Goal: Information Seeking & Learning: Learn about a topic

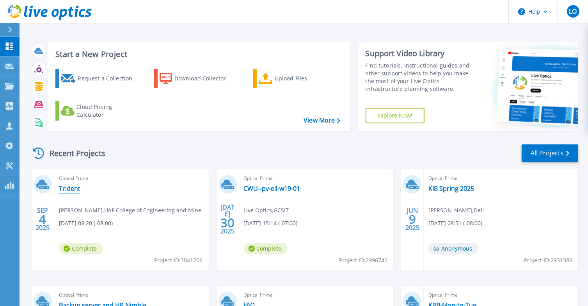
click at [72, 190] on link "Trident" at bounding box center [69, 189] width 21 height 8
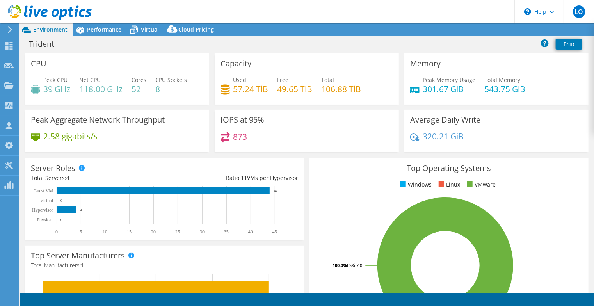
select select "USD"
select select "USWest"
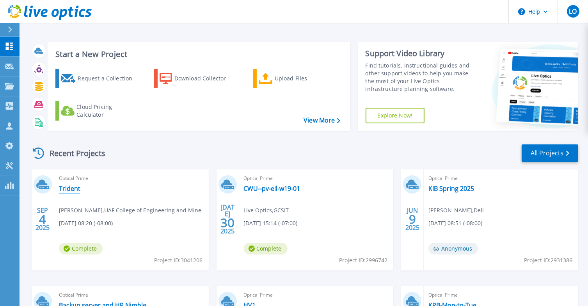
click at [68, 190] on link "Trident" at bounding box center [69, 189] width 21 height 8
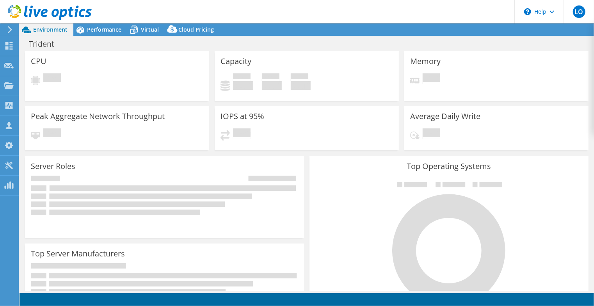
select select "USWest"
select select "USD"
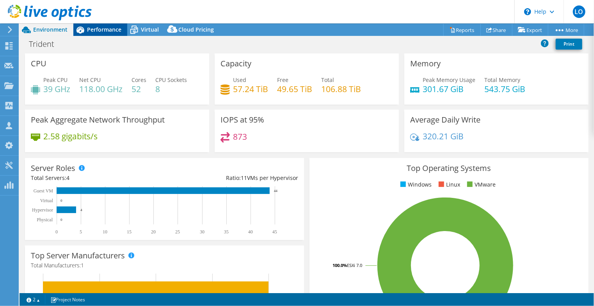
click at [101, 29] on span "Performance" at bounding box center [104, 29] width 34 height 7
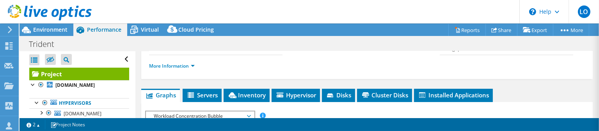
click at [172, 44] on div "Trident Print" at bounding box center [310, 44] width 580 height 14
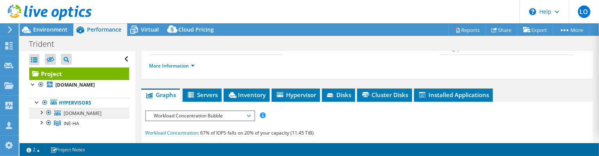
scroll to position [39, 0]
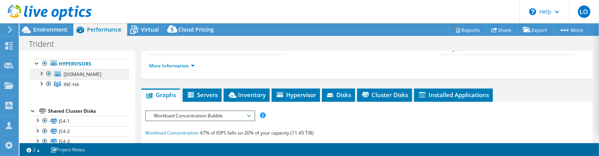
click at [41, 75] on div at bounding box center [41, 73] width 8 height 8
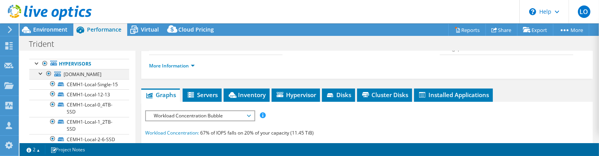
click at [41, 75] on div at bounding box center [41, 73] width 8 height 8
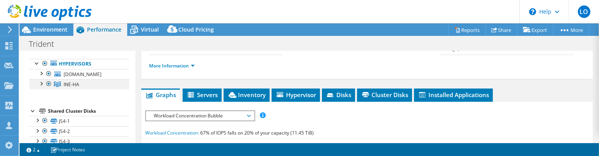
click at [42, 87] on div at bounding box center [41, 83] width 8 height 8
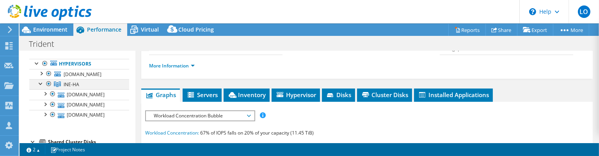
click at [42, 87] on div at bounding box center [41, 83] width 8 height 8
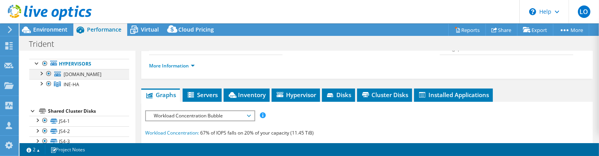
click at [47, 73] on div at bounding box center [49, 73] width 8 height 9
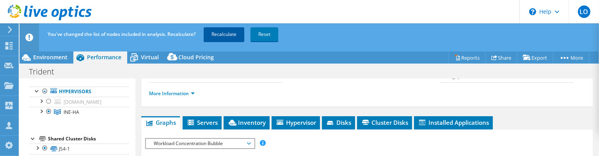
click at [220, 31] on link "Recalculate" at bounding box center [224, 34] width 41 height 14
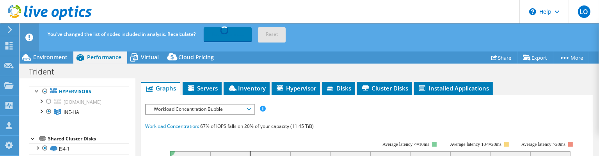
scroll to position [195, 0]
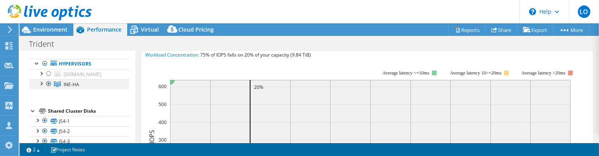
click at [42, 87] on div at bounding box center [41, 83] width 8 height 8
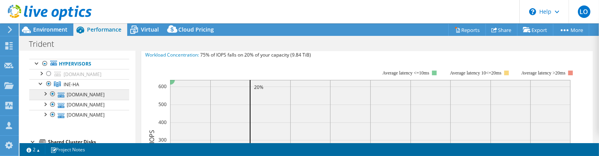
scroll to position [78, 0]
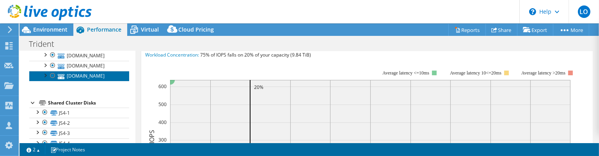
click at [102, 81] on link "[DOMAIN_NAME]" at bounding box center [79, 76] width 100 height 10
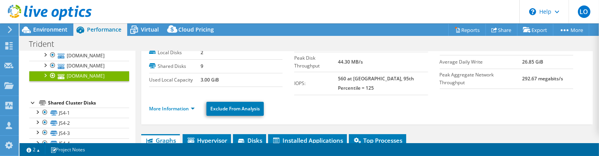
scroll to position [43, 0]
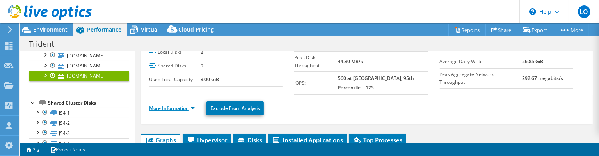
click at [186, 105] on link "More Information" at bounding box center [172, 108] width 46 height 7
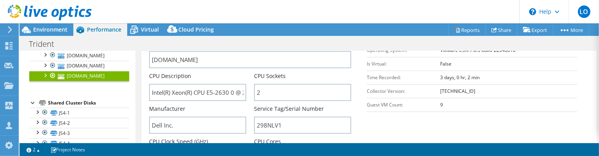
scroll to position [160, 0]
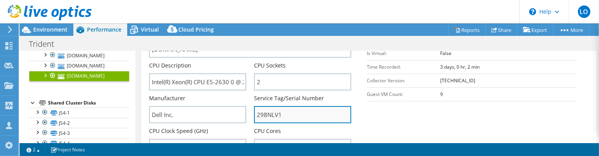
click at [270, 106] on input "298NLV1" at bounding box center [302, 114] width 97 height 17
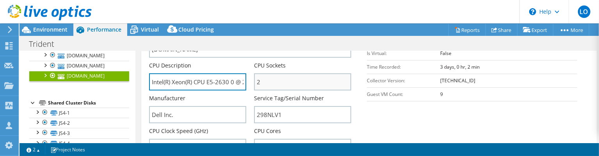
scroll to position [0, 50]
drag, startPoint x: 245, startPoint y: 79, endPoint x: 253, endPoint y: 79, distance: 8.2
click at [253, 29] on div "Server Name [DOMAIN_NAME] CPU Description Intel(R) Xeon(R) CPU E5-2630 0 @ 2.30…" at bounding box center [254, 29] width 210 height 0
drag, startPoint x: 179, startPoint y: 73, endPoint x: 159, endPoint y: 75, distance: 20.1
click at [159, 75] on input "Intel(R) Xeon(R) CPU E5-2630 0 @ 2.30GHz 2.30 GHz" at bounding box center [197, 81] width 97 height 17
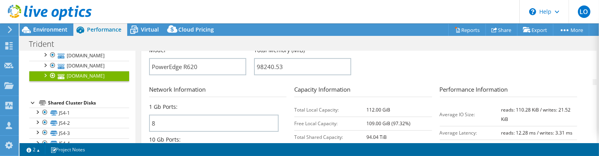
scroll to position [234, 0]
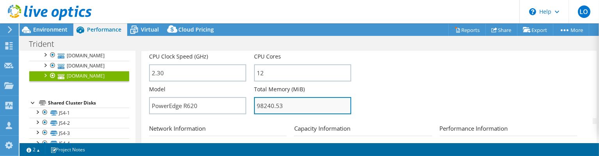
click at [297, 97] on input "98240.53" at bounding box center [302, 105] width 97 height 17
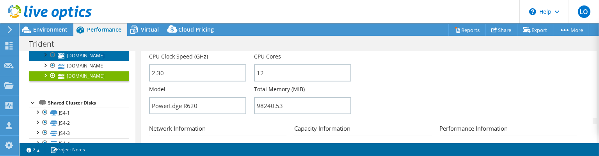
click at [75, 61] on link "[DOMAIN_NAME]" at bounding box center [79, 55] width 100 height 10
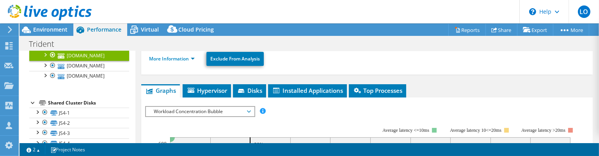
scroll to position [55, 0]
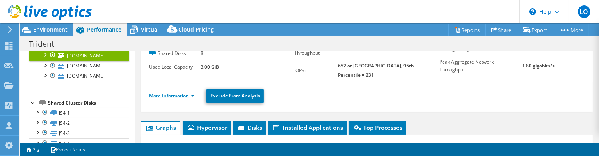
click at [166, 93] on link "More Information" at bounding box center [172, 96] width 46 height 7
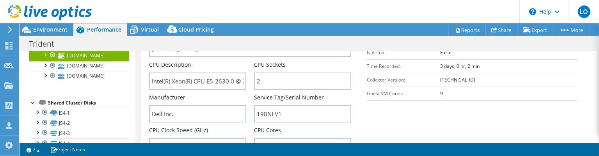
scroll to position [172, 0]
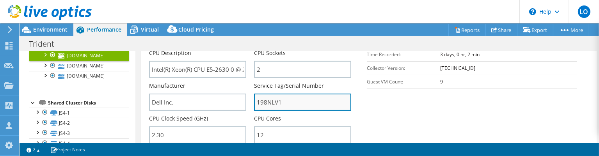
click at [274, 98] on input "198NLV1" at bounding box center [302, 102] width 97 height 17
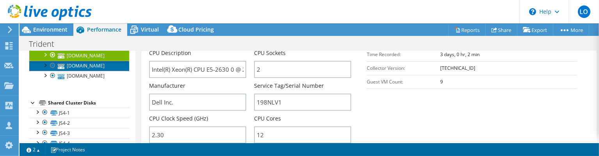
click at [95, 71] on link "[DOMAIN_NAME]" at bounding box center [79, 66] width 100 height 10
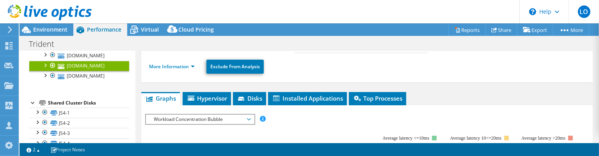
scroll to position [84, 0]
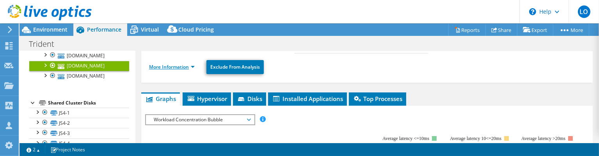
click at [162, 64] on link "More Information" at bounding box center [172, 67] width 46 height 7
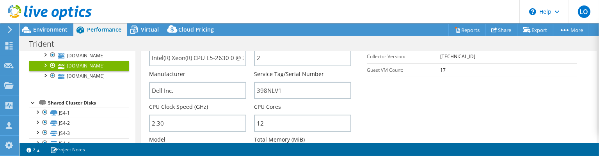
scroll to position [189, 0]
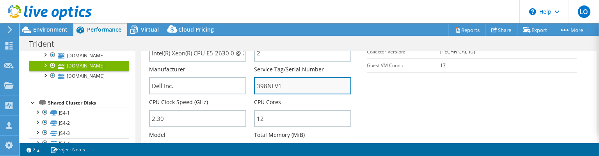
click at [270, 81] on input "398NLV1" at bounding box center [302, 85] width 97 height 17
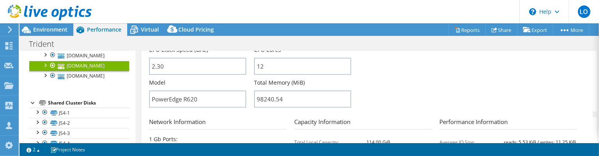
scroll to position [248, 0]
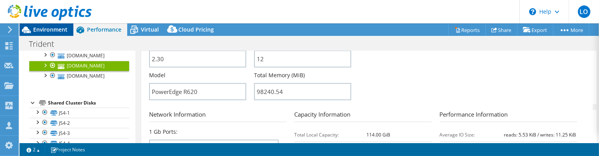
click at [46, 32] on span "Environment" at bounding box center [50, 29] width 34 height 7
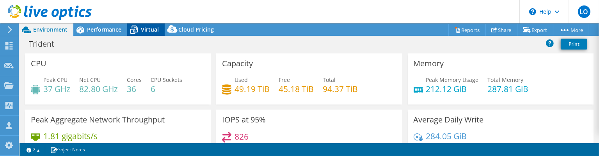
click at [145, 31] on span "Virtual" at bounding box center [150, 29] width 18 height 7
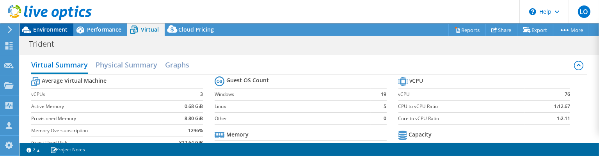
click at [50, 27] on span "Environment" at bounding box center [50, 29] width 34 height 7
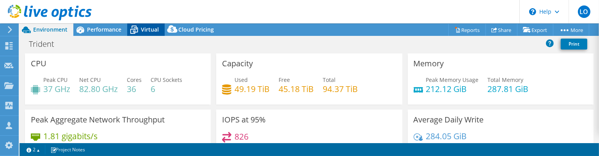
click at [145, 32] on span "Virtual" at bounding box center [150, 29] width 18 height 7
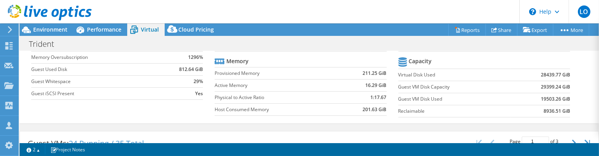
scroll to position [84, 0]
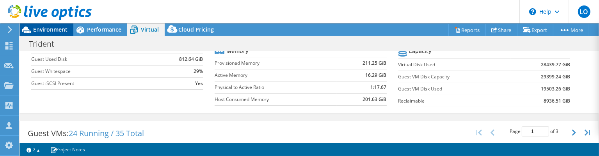
click at [53, 30] on span "Environment" at bounding box center [50, 29] width 34 height 7
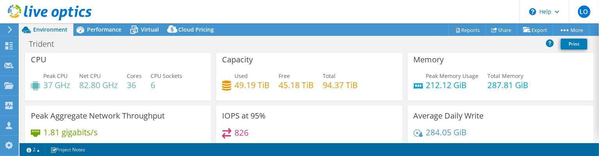
scroll to position [3, 0]
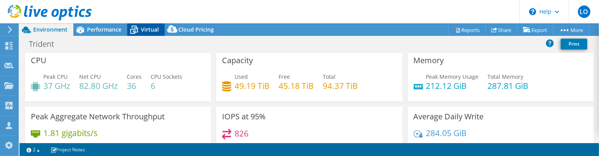
click at [145, 29] on span "Virtual" at bounding box center [150, 29] width 18 height 7
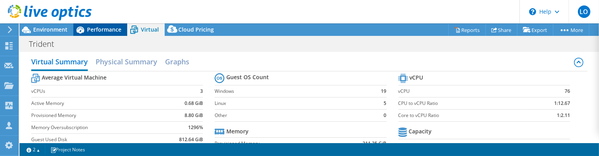
click at [97, 30] on span "Performance" at bounding box center [104, 29] width 34 height 7
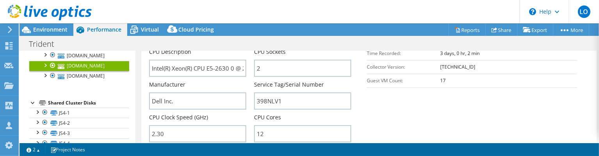
scroll to position [145, 0]
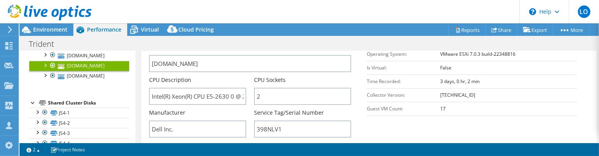
click at [86, 50] on link "INE-HA" at bounding box center [79, 45] width 100 height 10
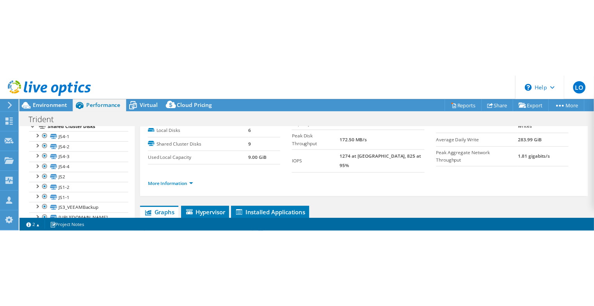
scroll to position [27, 0]
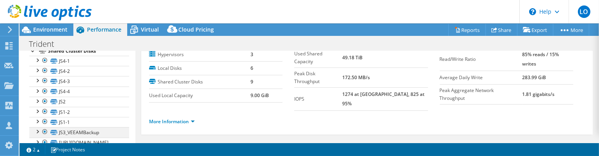
click at [45, 132] on div at bounding box center [45, 131] width 8 height 9
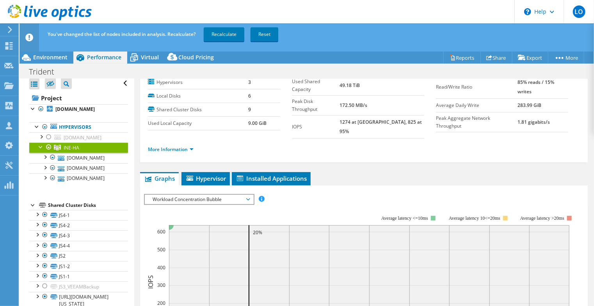
scroll to position [30, 0]
click at [36, 122] on div at bounding box center [37, 126] width 8 height 8
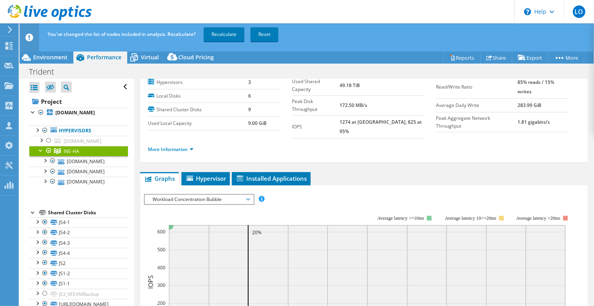
scroll to position [0, 0]
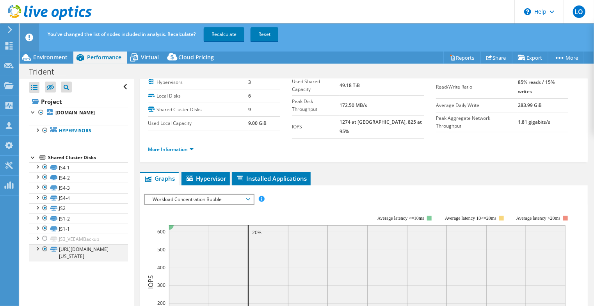
click at [44, 248] on div at bounding box center [45, 248] width 8 height 9
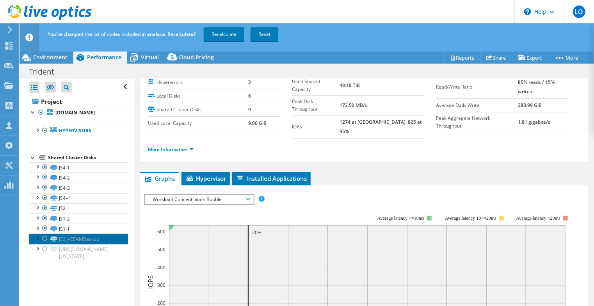
click at [83, 239] on link "JS3_VEEAMBackup" at bounding box center [78, 239] width 99 height 10
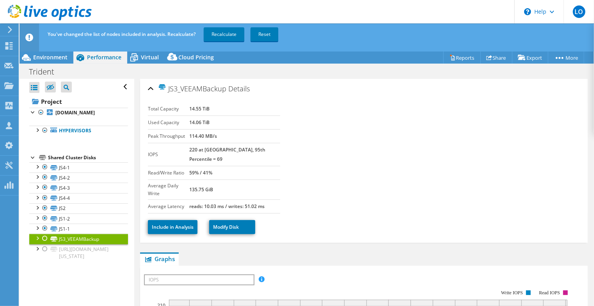
click at [39, 236] on div at bounding box center [37, 238] width 8 height 8
click at [227, 38] on link "Recalculate" at bounding box center [224, 34] width 41 height 14
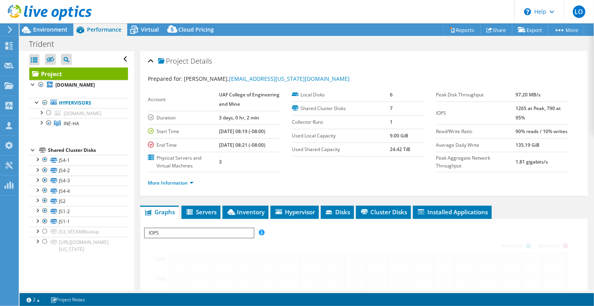
click at [54, 59] on label at bounding box center [50, 59] width 11 height 11
click at [0, 0] on input "checkbox" at bounding box center [0, 0] width 0 height 0
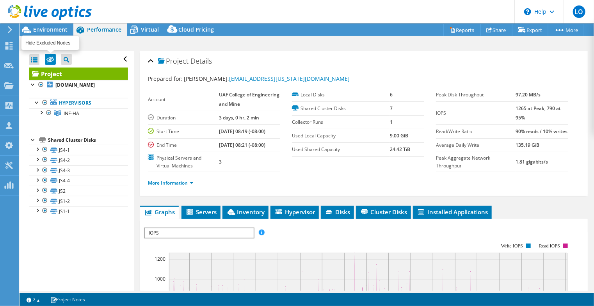
click at [50, 61] on icon at bounding box center [50, 60] width 8 height 6
click at [0, 0] on input "checkbox" at bounding box center [0, 0] width 0 height 0
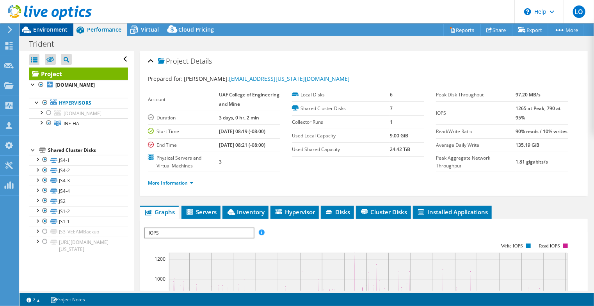
click at [49, 32] on span "Environment" at bounding box center [50, 29] width 34 height 7
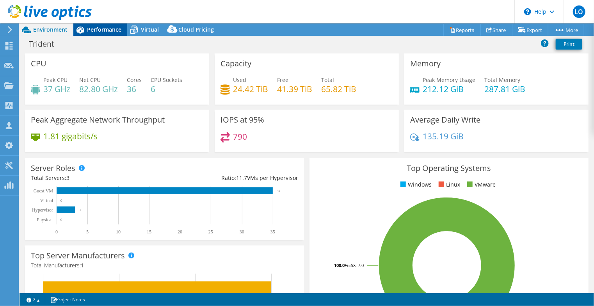
click at [103, 29] on span "Performance" at bounding box center [104, 29] width 34 height 7
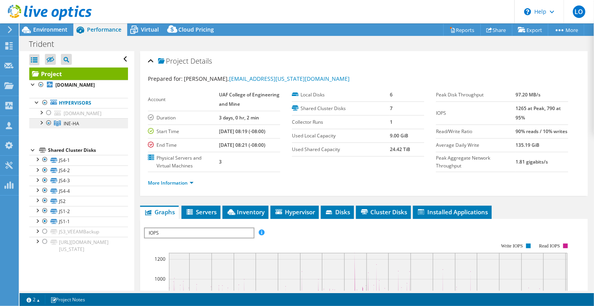
click at [81, 128] on link "INE-HA" at bounding box center [78, 123] width 99 height 10
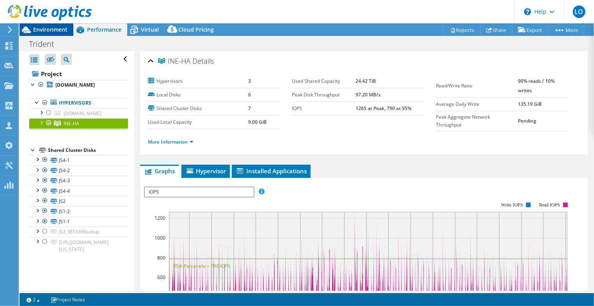
click at [57, 31] on span "Environment" at bounding box center [50, 29] width 34 height 7
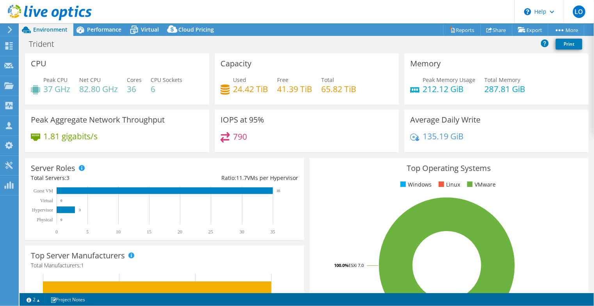
click at [303, 276] on div "Top Server Manufacturers Manufacturers are shown for physical servers and hyper…" at bounding box center [164, 295] width 285 height 105
click at [99, 31] on span "Performance" at bounding box center [104, 29] width 34 height 7
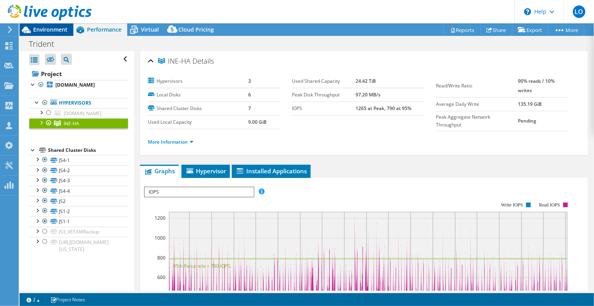
click at [49, 34] on div "Environment" at bounding box center [47, 29] width 54 height 12
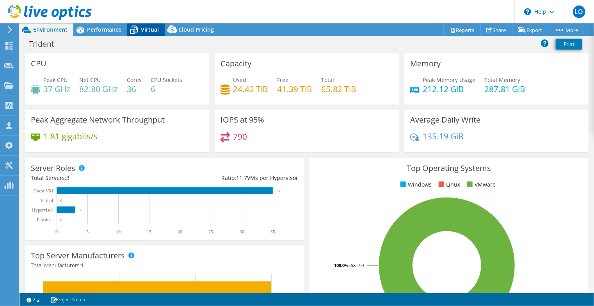
click at [142, 28] on span "Virtual" at bounding box center [150, 29] width 18 height 7
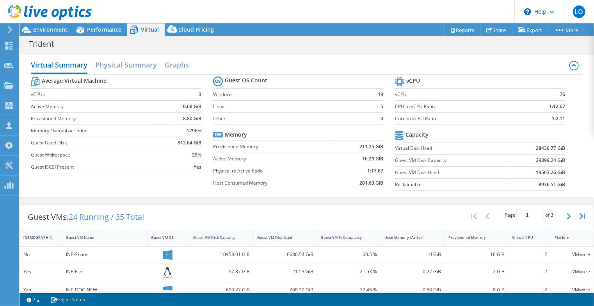
click at [524, 239] on div "Virtual CPU" at bounding box center [525, 238] width 33 height 12
click at [138, 198] on div "Virtual Summary Physical Summary Graphs Average Virtual Machine vCPUs 3 Active …" at bounding box center [307, 126] width 575 height 150
click at [383, 44] on div "Trident Print" at bounding box center [307, 44] width 575 height 14
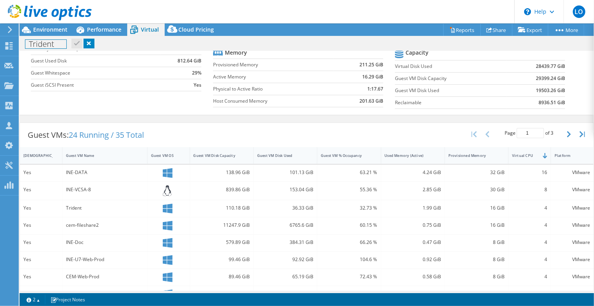
scroll to position [85, 0]
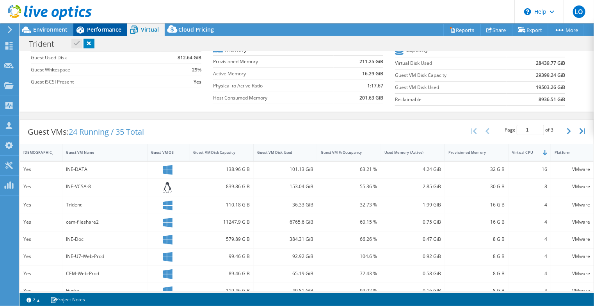
click at [104, 30] on span "Performance" at bounding box center [104, 29] width 34 height 7
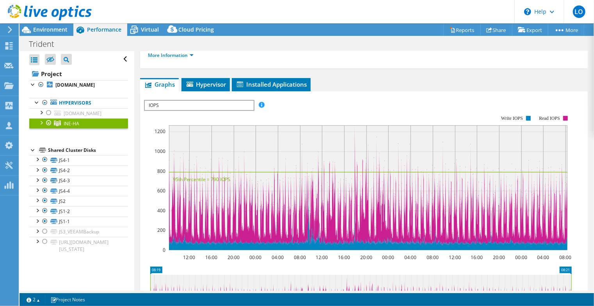
scroll to position [86, 0]
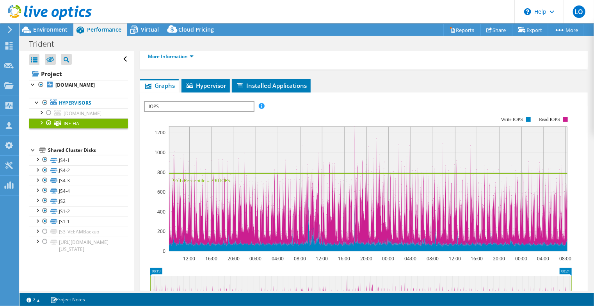
click at [198, 107] on span "IOPS" at bounding box center [199, 106] width 108 height 9
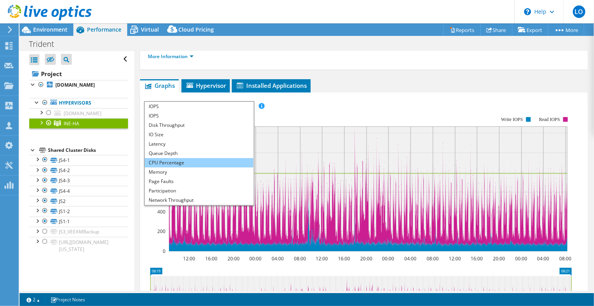
click at [187, 162] on li "CPU Percentage" at bounding box center [199, 162] width 108 height 9
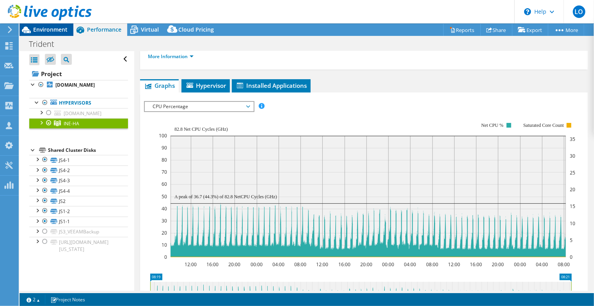
click at [38, 30] on span "Environment" at bounding box center [50, 29] width 34 height 7
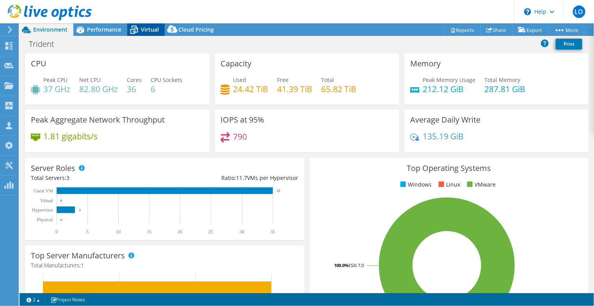
click at [135, 28] on icon at bounding box center [134, 30] width 14 height 14
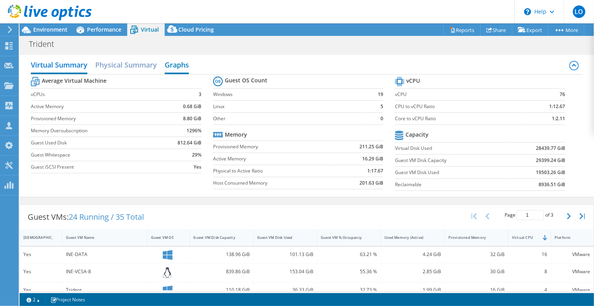
click at [166, 70] on h2 "Graphs" at bounding box center [177, 65] width 24 height 17
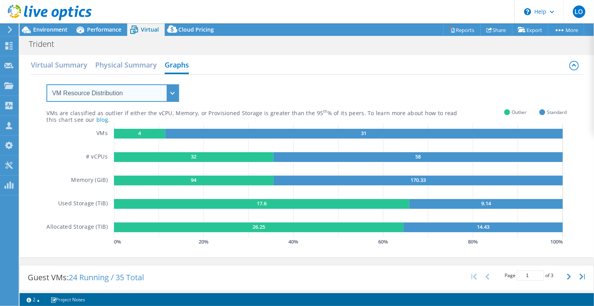
click at [159, 91] on select "VM Resource Distribution Provisioning Contrast Over Provisioning" at bounding box center [112, 93] width 133 height 18
select select "Over Provisioning"
click at [46, 84] on select "VM Resource Distribution Provisioning Contrast Over Provisioning" at bounding box center [112, 93] width 133 height 18
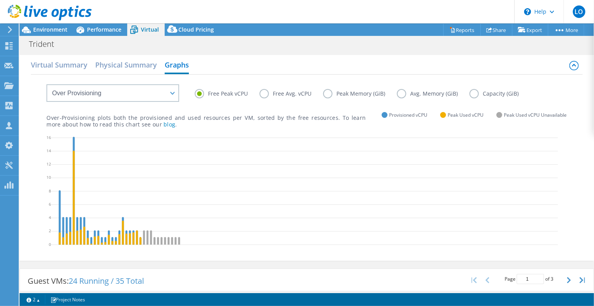
click at [326, 93] on label "Peak Memory (GiB)" at bounding box center [360, 93] width 74 height 9
click at [0, 0] on input "Peak Memory (GiB)" at bounding box center [0, 0] width 0 height 0
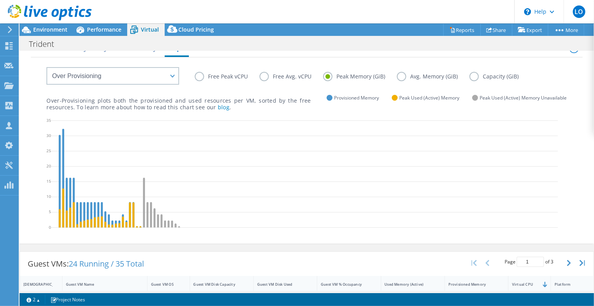
scroll to position [21, 0]
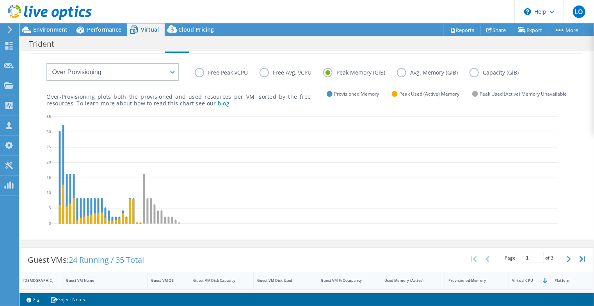
click at [401, 72] on label "Avg. Memory (GiB)" at bounding box center [433, 72] width 73 height 9
click at [0, 0] on input "Avg. Memory (GiB)" at bounding box center [0, 0] width 0 height 0
click at [349, 72] on label "Peak Memory (GiB)" at bounding box center [360, 72] width 74 height 9
click at [0, 0] on input "Peak Memory (GiB)" at bounding box center [0, 0] width 0 height 0
click at [44, 28] on span "Environment" at bounding box center [50, 29] width 34 height 7
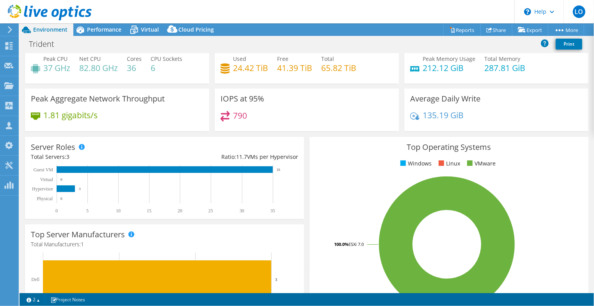
scroll to position [0, 0]
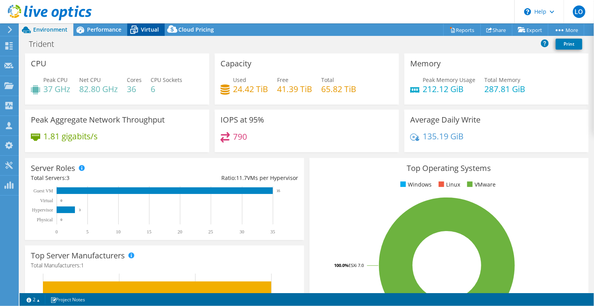
click at [150, 28] on span "Virtual" at bounding box center [150, 29] width 18 height 7
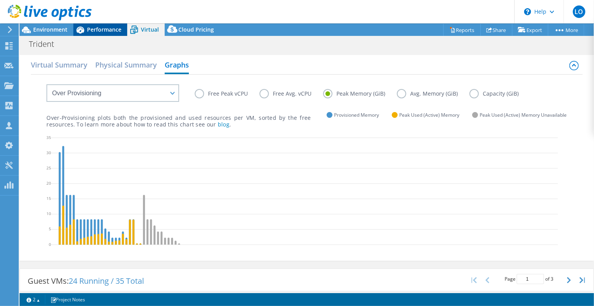
click at [97, 28] on span "Performance" at bounding box center [104, 29] width 34 height 7
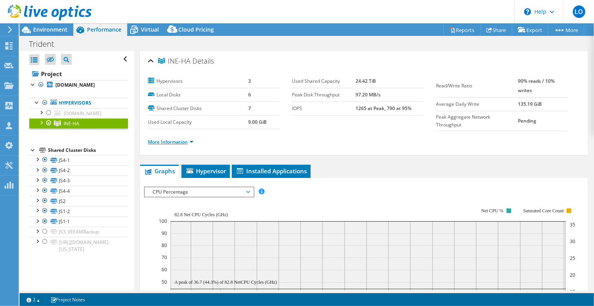
click at [170, 141] on link "More Information" at bounding box center [171, 142] width 46 height 7
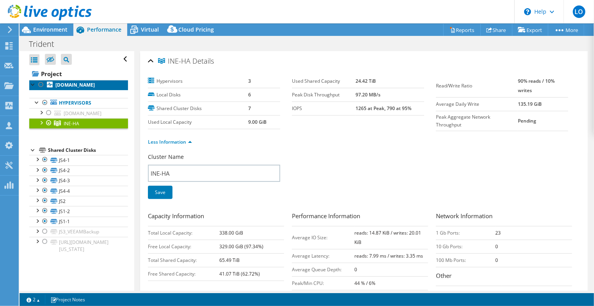
click at [95, 87] on b "[DOMAIN_NAME]" at bounding box center [74, 85] width 39 height 7
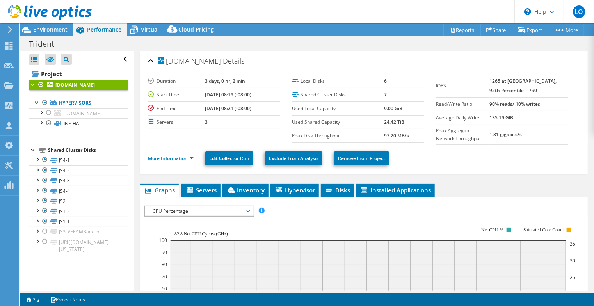
click at [223, 209] on span "CPU Percentage" at bounding box center [199, 211] width 100 height 9
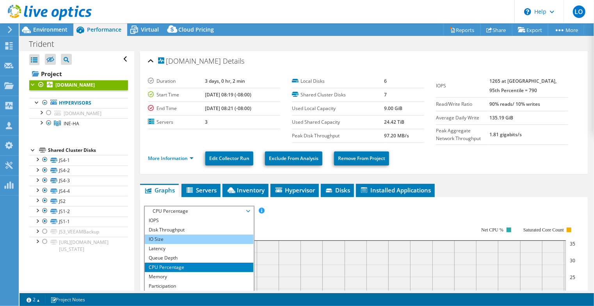
click at [184, 239] on li "IO Size" at bounding box center [199, 239] width 108 height 9
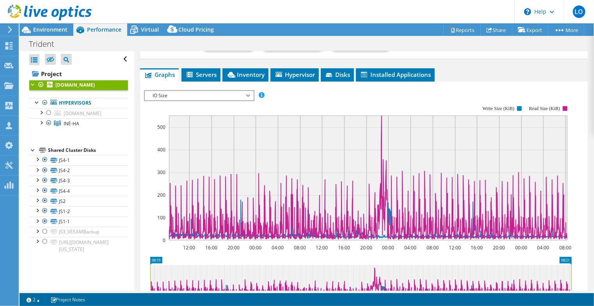
scroll to position [109, 0]
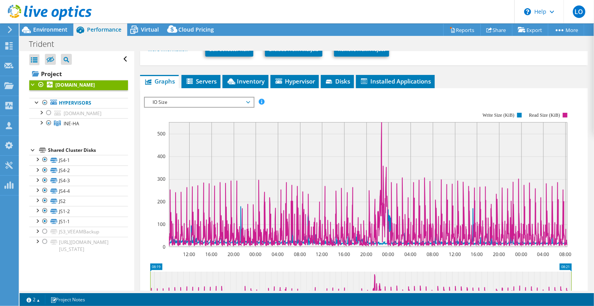
click at [207, 100] on span "IO Size" at bounding box center [199, 102] width 100 height 9
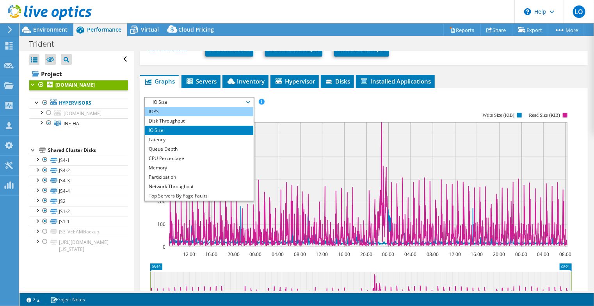
click at [198, 111] on li "IOPS" at bounding box center [199, 111] width 108 height 9
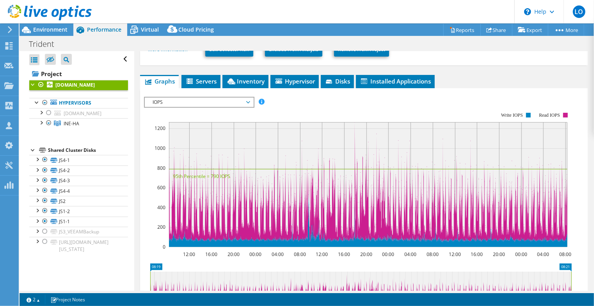
click at [209, 98] on span "IOPS" at bounding box center [199, 102] width 100 height 9
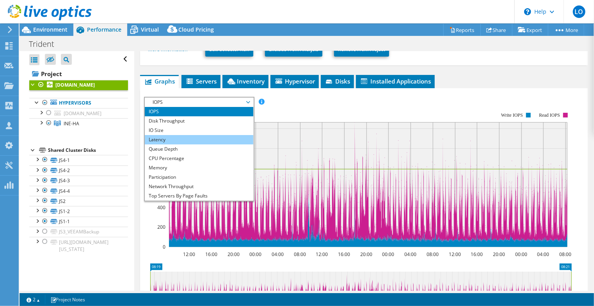
click at [200, 136] on li "Latency" at bounding box center [199, 139] width 108 height 9
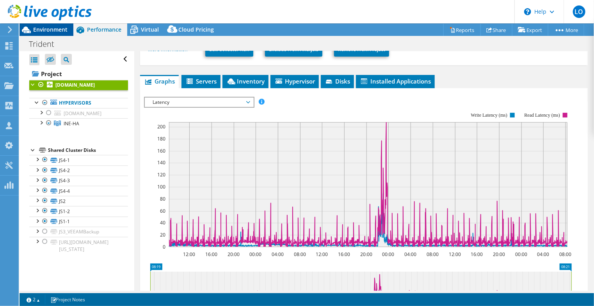
click at [47, 29] on span "Environment" at bounding box center [50, 29] width 34 height 7
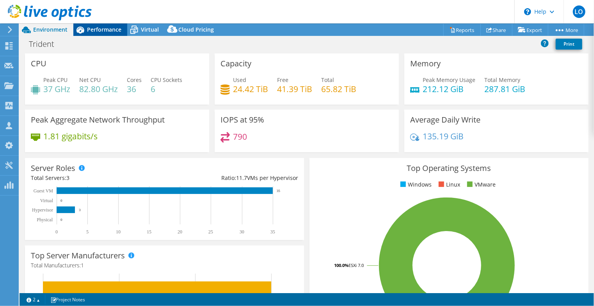
click at [110, 30] on span "Performance" at bounding box center [104, 29] width 34 height 7
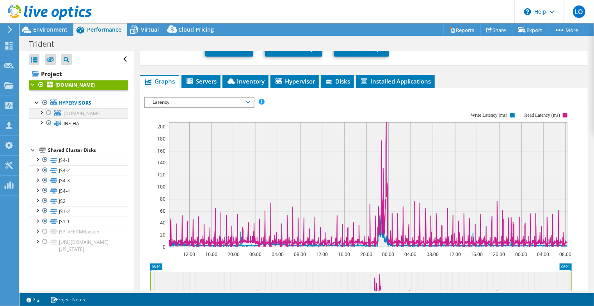
click at [49, 114] on div at bounding box center [49, 112] width 8 height 9
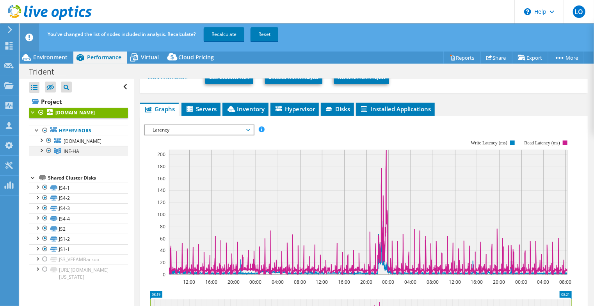
click at [49, 155] on div at bounding box center [49, 150] width 8 height 9
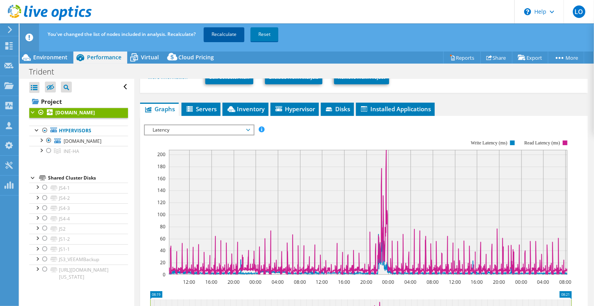
click at [232, 36] on link "Recalculate" at bounding box center [224, 34] width 41 height 14
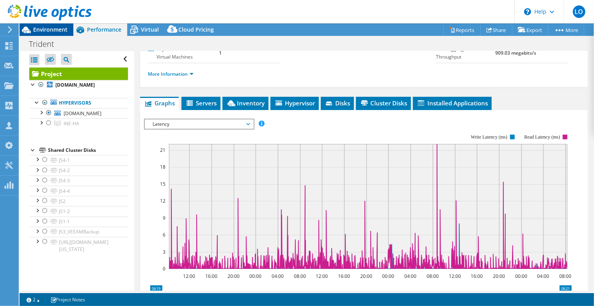
click at [52, 29] on span "Environment" at bounding box center [50, 29] width 34 height 7
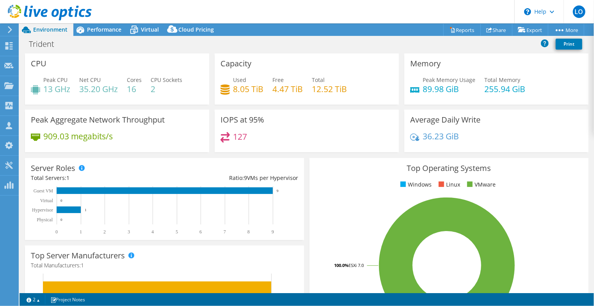
click at [303, 167] on div "Server Roles Physical Servers represent bare metal servers that were targets of…" at bounding box center [164, 198] width 285 height 87
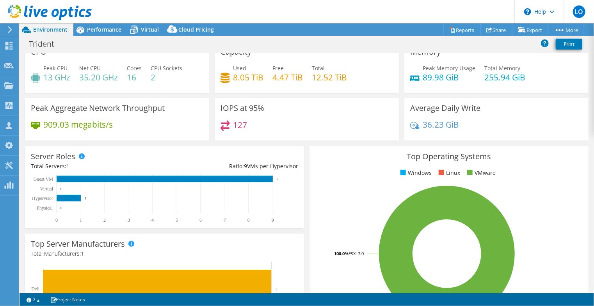
scroll to position [0, 0]
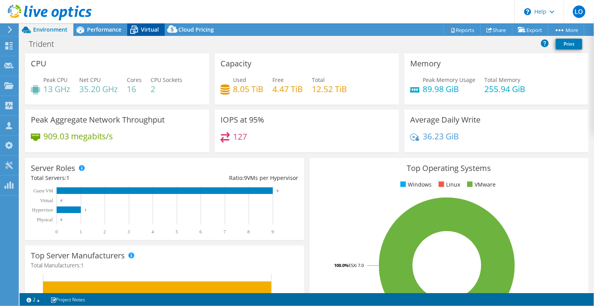
click at [133, 25] on icon at bounding box center [134, 30] width 14 height 14
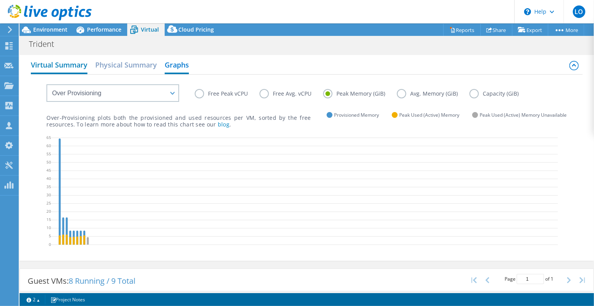
click at [67, 70] on h2 "Virtual Summary" at bounding box center [59, 65] width 57 height 17
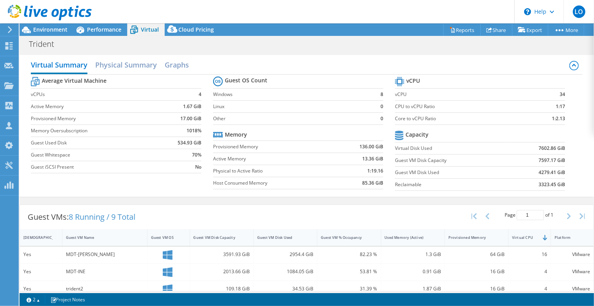
click at [255, 215] on div "Guest VMs: 8 Running / 9 Total Page 1 of 1 5 rows 10 rows 20 rows 25 rows 50 ro…" at bounding box center [307, 217] width 574 height 24
click at [105, 28] on span "Performance" at bounding box center [104, 29] width 34 height 7
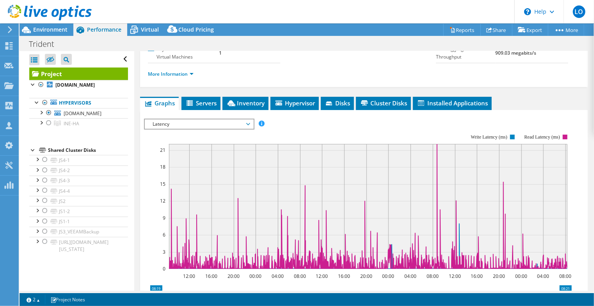
click at [199, 129] on span "Latency" at bounding box center [199, 123] width 100 height 9
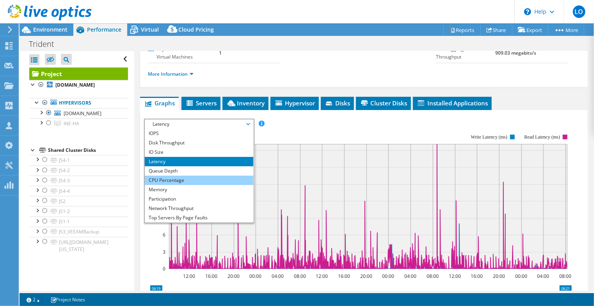
click at [192, 185] on li "CPU Percentage" at bounding box center [199, 180] width 108 height 9
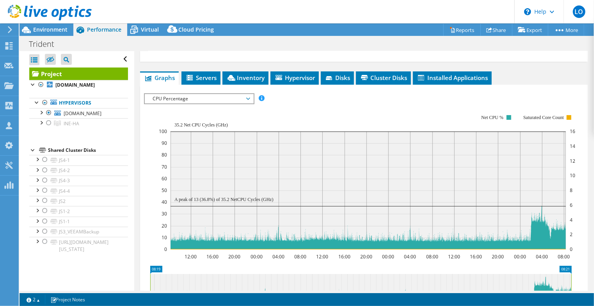
scroll to position [134, 0]
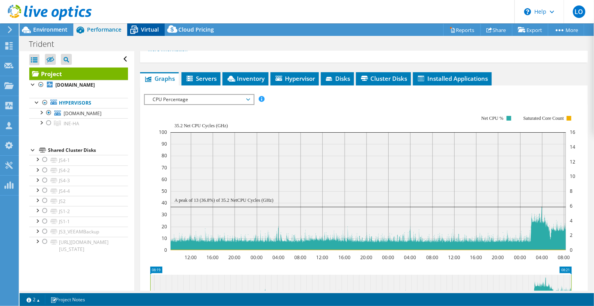
click at [146, 31] on span "Virtual" at bounding box center [150, 29] width 18 height 7
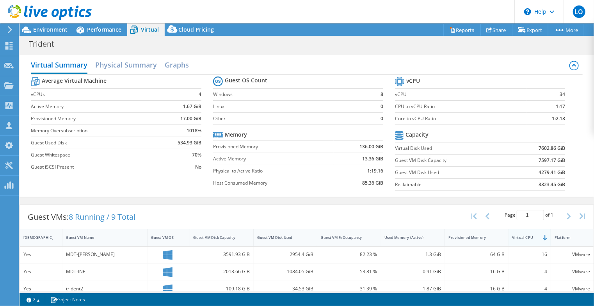
click at [520, 237] on div "Virtual CPU" at bounding box center [525, 237] width 26 height 5
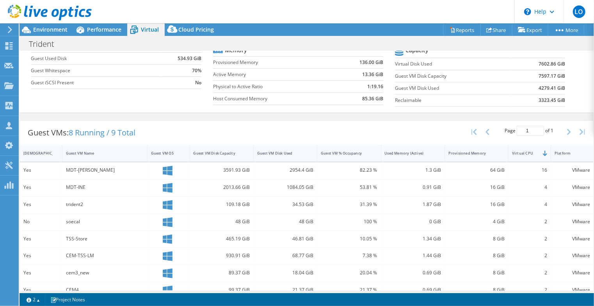
scroll to position [0, 0]
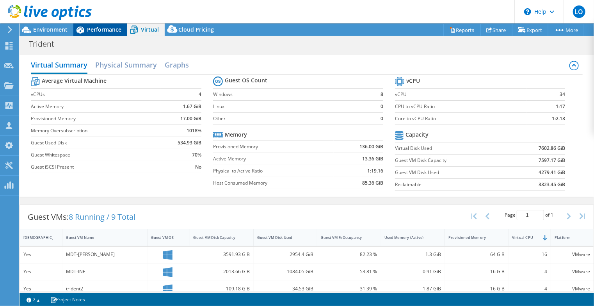
click at [99, 27] on span "Performance" at bounding box center [104, 29] width 34 height 7
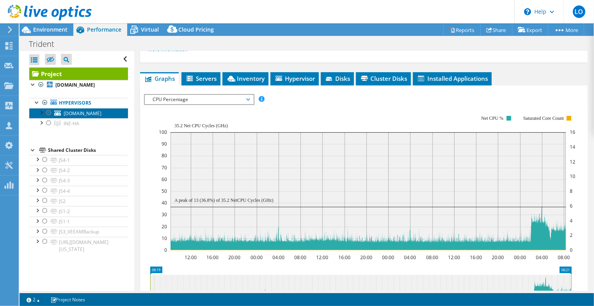
click at [75, 117] on span "[DOMAIN_NAME]" at bounding box center [83, 113] width 38 height 7
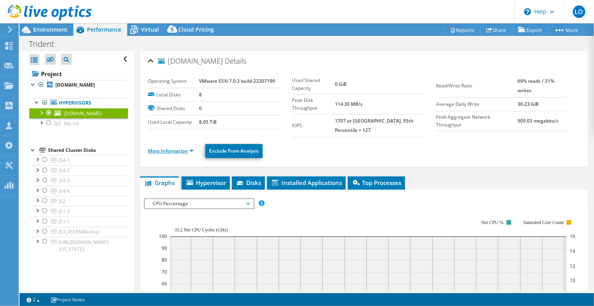
click at [179, 148] on link "More Information" at bounding box center [171, 151] width 46 height 7
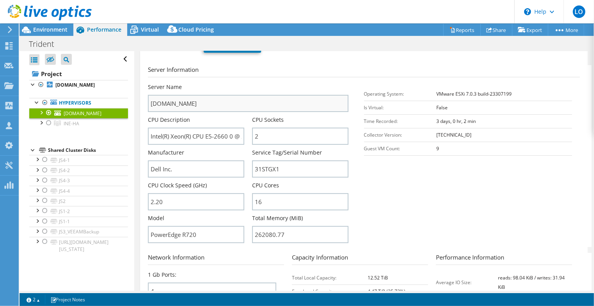
scroll to position [106, 0]
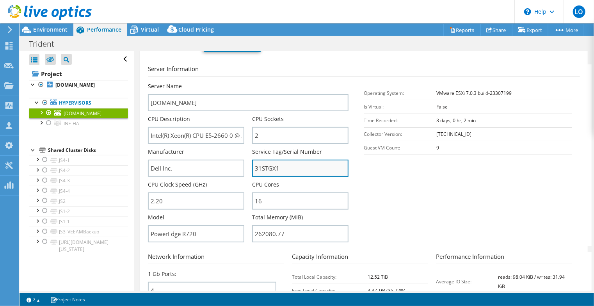
click at [268, 160] on input "31STGX1" at bounding box center [300, 168] width 96 height 17
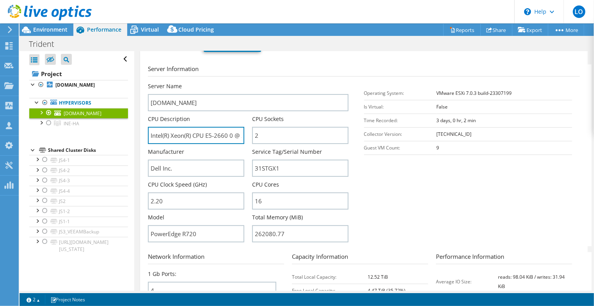
scroll to position [0, 50]
drag, startPoint x: 225, startPoint y: 128, endPoint x: 247, endPoint y: 132, distance: 22.6
click at [247, 132] on div "CPU Description Intel(R) Xeon(R) CPU E5-2660 0 @ 2.20GHz 2.20 GHz" at bounding box center [200, 129] width 104 height 29
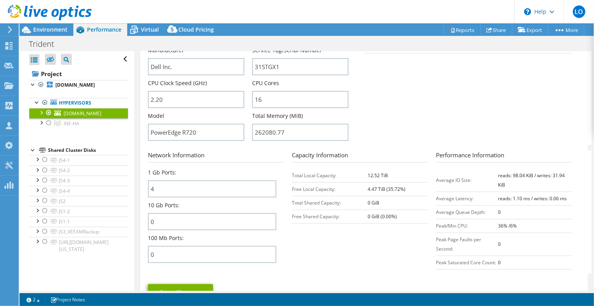
scroll to position [212, 0]
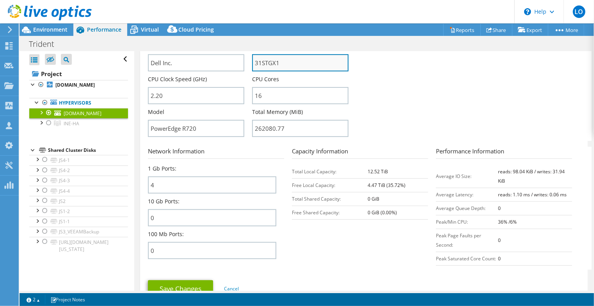
click at [269, 54] on input "31STGX1" at bounding box center [300, 62] width 96 height 17
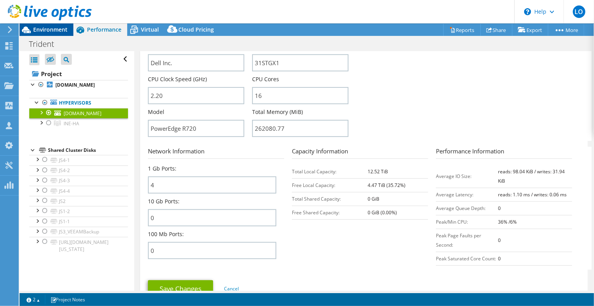
click at [37, 29] on span "Environment" at bounding box center [50, 29] width 34 height 7
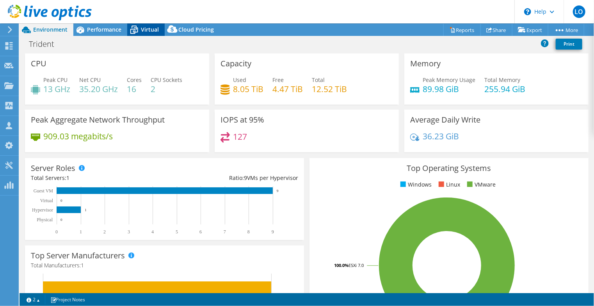
click at [143, 32] on span "Virtual" at bounding box center [150, 29] width 18 height 7
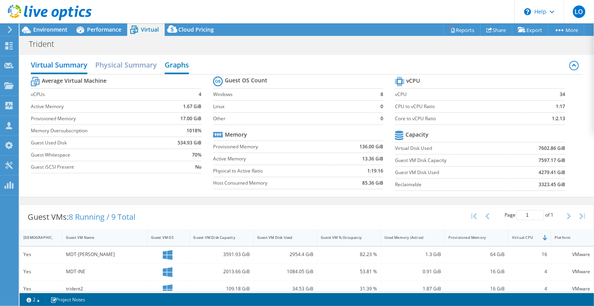
click at [185, 67] on h2 "Graphs" at bounding box center [177, 65] width 24 height 17
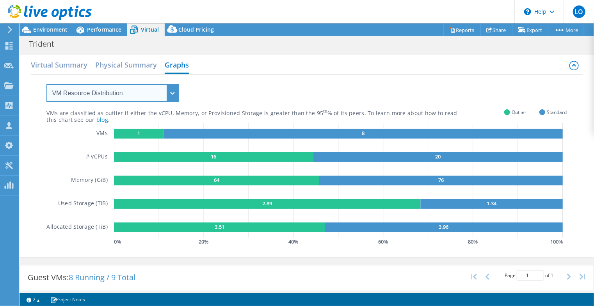
click at [143, 97] on select "VM Resource Distribution Provisioning Contrast Over Provisioning" at bounding box center [112, 93] width 133 height 18
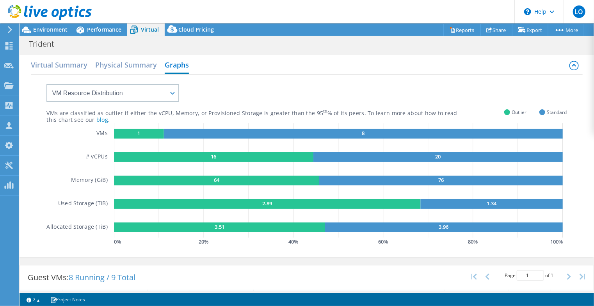
drag, startPoint x: 128, startPoint y: 135, endPoint x: 128, endPoint y: 130, distance: 5.1
click at [128, 135] on rect at bounding box center [139, 134] width 50 height 10
click at [143, 81] on div "VM Resource Distribution Provisioning Contrast Over Provisioning" at bounding box center [105, 88] width 148 height 27
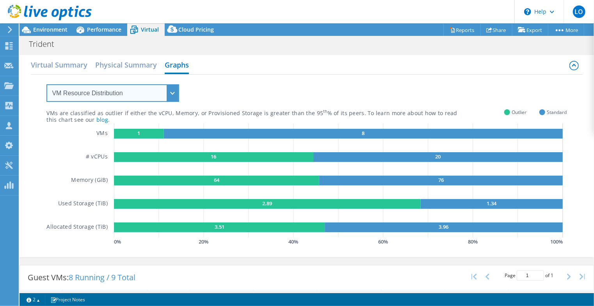
click at [128, 92] on select "VM Resource Distribution Provisioning Contrast Over Provisioning" at bounding box center [112, 93] width 133 height 18
select select "Over Provisioning"
click at [46, 84] on select "VM Resource Distribution Provisioning Contrast Over Provisioning" at bounding box center [112, 93] width 133 height 18
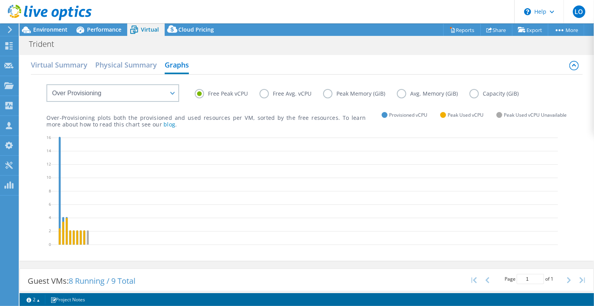
click at [334, 90] on label "Peak Memory (GiB)" at bounding box center [360, 93] width 74 height 9
click at [0, 0] on input "Peak Memory (GiB)" at bounding box center [0, 0] width 0 height 0
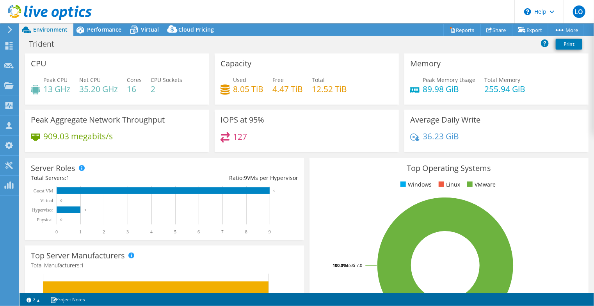
select select "USWest"
select select "USD"
click at [103, 34] on div "Performance" at bounding box center [100, 29] width 54 height 12
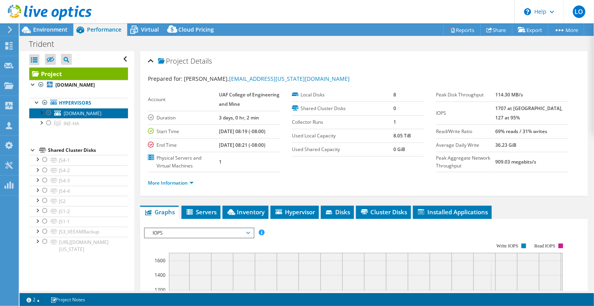
click at [92, 116] on link "[DOMAIN_NAME]" at bounding box center [78, 113] width 99 height 10
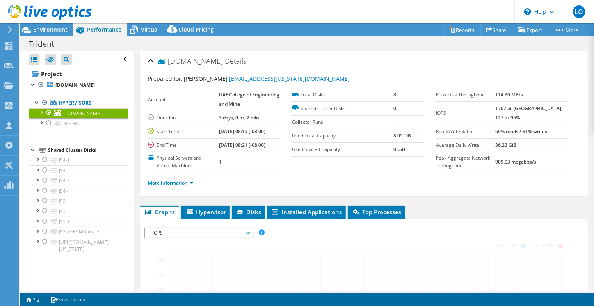
click at [177, 186] on link "More Information" at bounding box center [171, 183] width 46 height 7
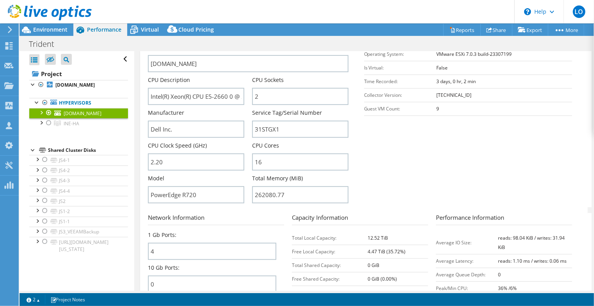
scroll to position [150, 0]
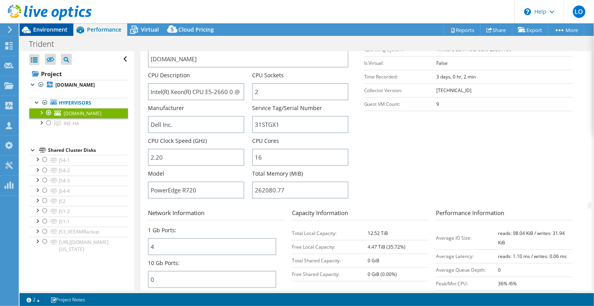
click at [42, 28] on span "Environment" at bounding box center [50, 29] width 34 height 7
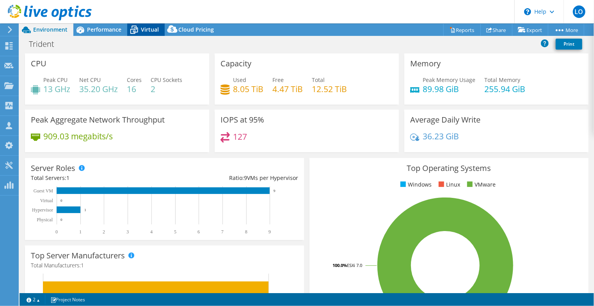
click at [145, 28] on span "Virtual" at bounding box center [150, 29] width 18 height 7
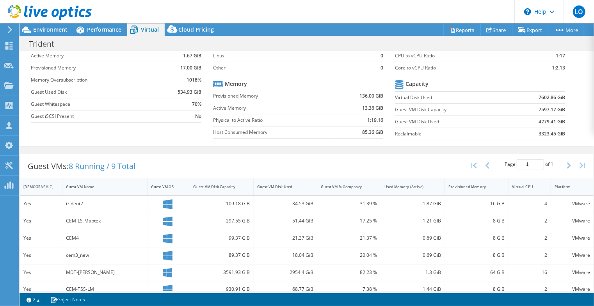
scroll to position [50, 0]
click at [57, 27] on span "Environment" at bounding box center [50, 29] width 34 height 7
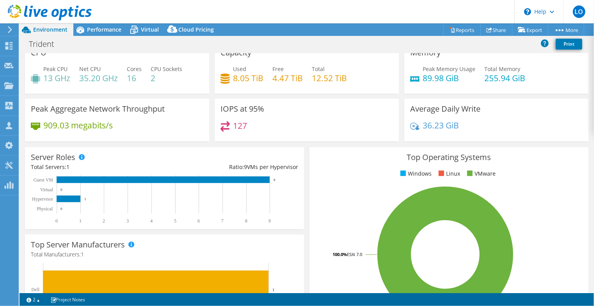
scroll to position [0, 0]
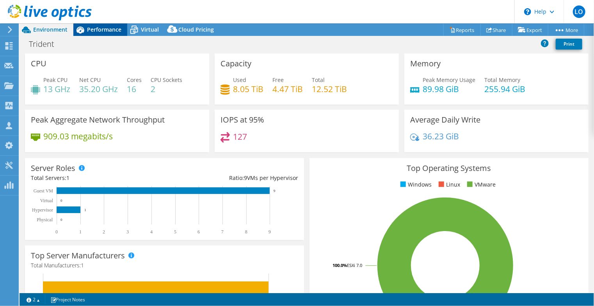
click at [94, 32] on span "Performance" at bounding box center [104, 29] width 34 height 7
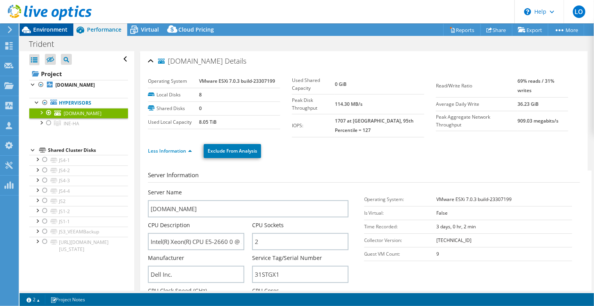
click at [44, 29] on span "Environment" at bounding box center [50, 29] width 34 height 7
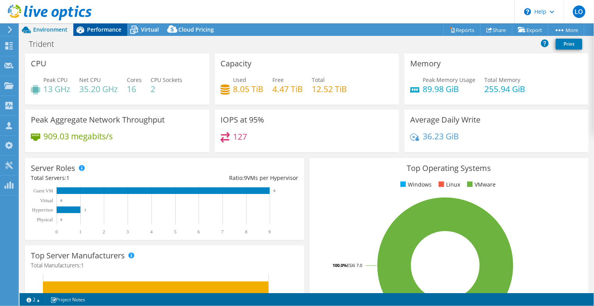
click at [88, 30] on span "Performance" at bounding box center [104, 29] width 34 height 7
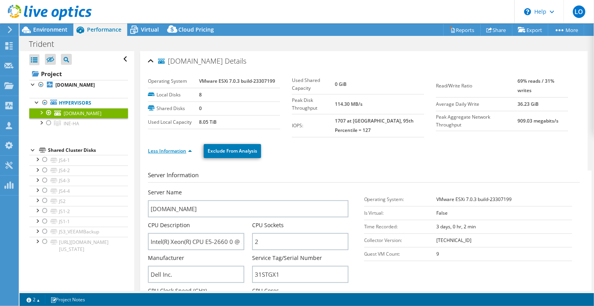
click at [178, 148] on link "Less Information" at bounding box center [170, 151] width 44 height 7
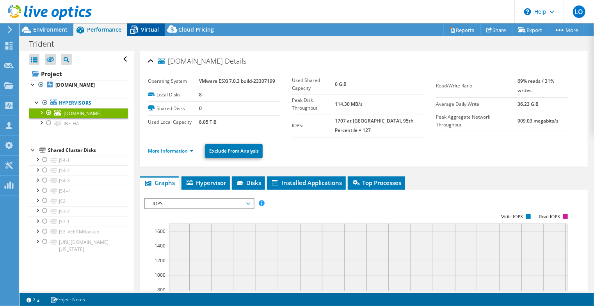
click at [141, 31] on span "Virtual" at bounding box center [150, 29] width 18 height 7
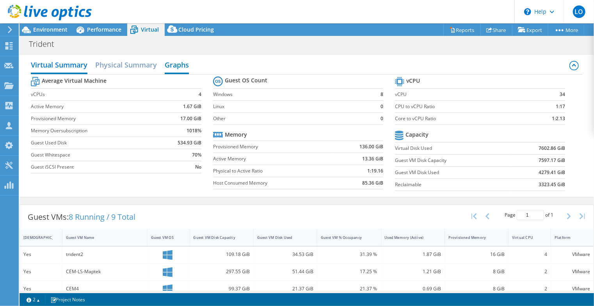
click at [185, 68] on h2 "Graphs" at bounding box center [177, 65] width 24 height 17
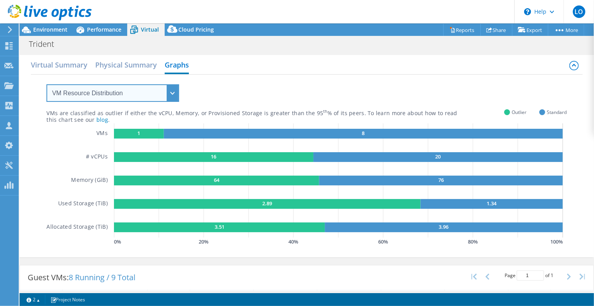
click at [134, 93] on select "VM Resource Distribution Provisioning Contrast Over Provisioning" at bounding box center [112, 93] width 133 height 18
select select "Over Provisioning"
click at [46, 84] on select "VM Resource Distribution Provisioning Contrast Over Provisioning" at bounding box center [112, 93] width 133 height 18
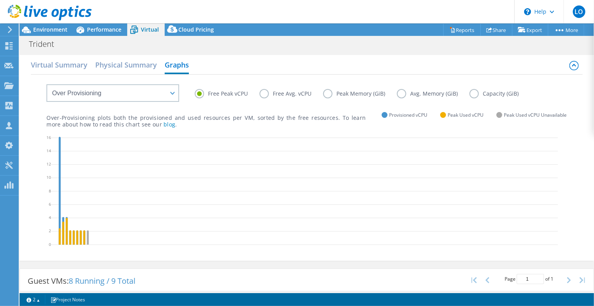
click at [371, 91] on label "Peak Memory (GiB)" at bounding box center [360, 93] width 74 height 9
click at [0, 0] on input "Peak Memory (GiB)" at bounding box center [0, 0] width 0 height 0
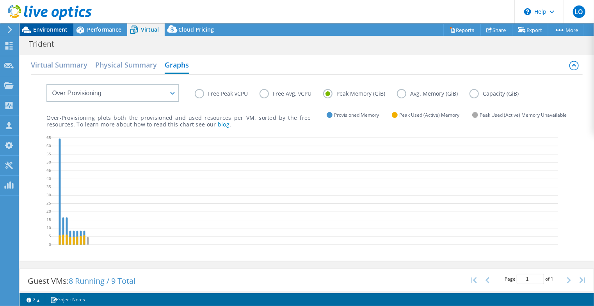
click at [53, 30] on span "Environment" at bounding box center [50, 29] width 34 height 7
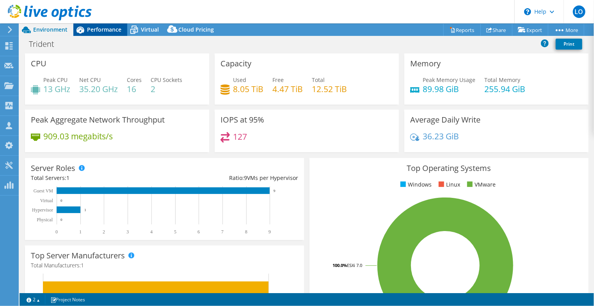
click at [98, 30] on span "Performance" at bounding box center [104, 29] width 34 height 7
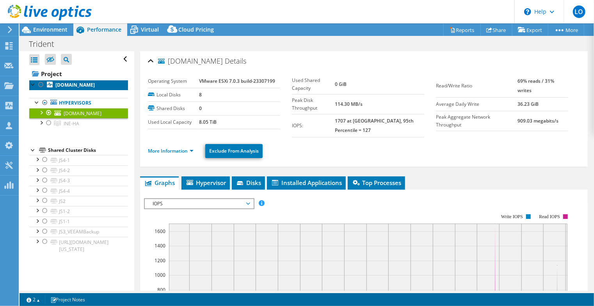
click at [88, 89] on link "[DOMAIN_NAME]" at bounding box center [78, 85] width 99 height 10
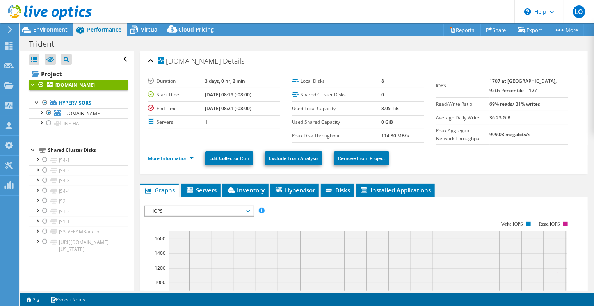
click at [223, 210] on span "IOPS" at bounding box center [199, 211] width 100 height 9
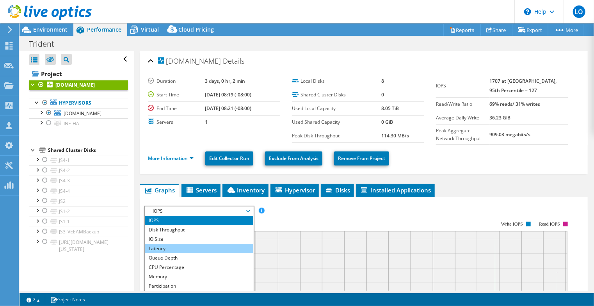
click at [184, 246] on li "Latency" at bounding box center [199, 248] width 108 height 9
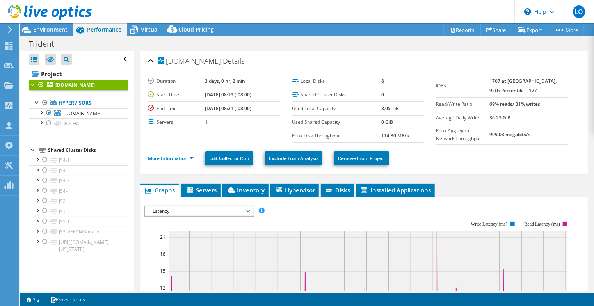
scroll to position [125, 0]
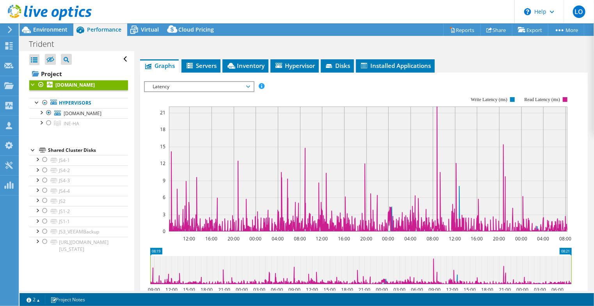
click at [217, 84] on span "Latency" at bounding box center [199, 86] width 100 height 9
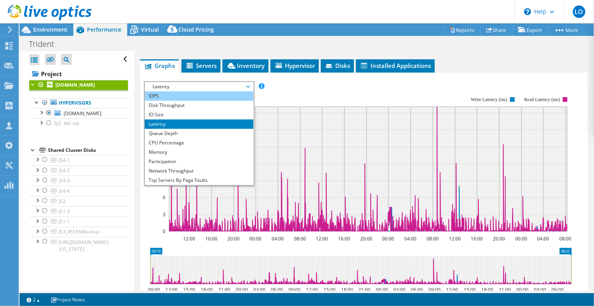
click at [191, 94] on li "IOPS" at bounding box center [199, 95] width 108 height 9
